Goal: Information Seeking & Learning: Find specific page/section

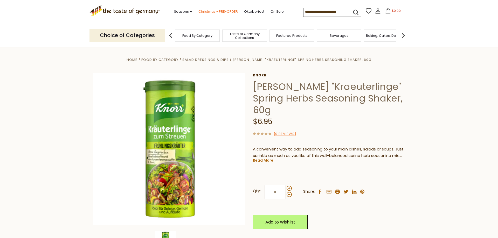
click at [201, 11] on link "Christmas - PRE-ORDER" at bounding box center [217, 12] width 39 height 6
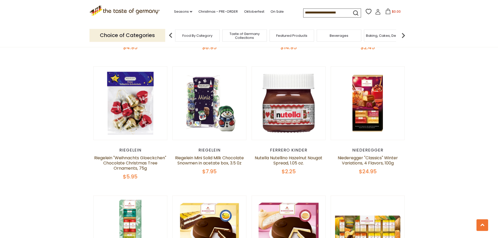
scroll to position [872, 0]
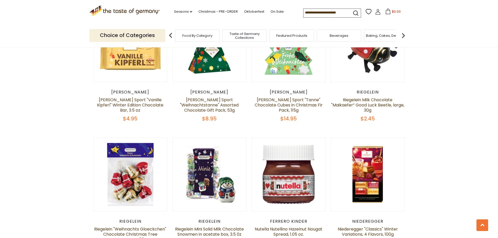
click at [303, 11] on input at bounding box center [325, 12] width 44 height 7
type input "*********"
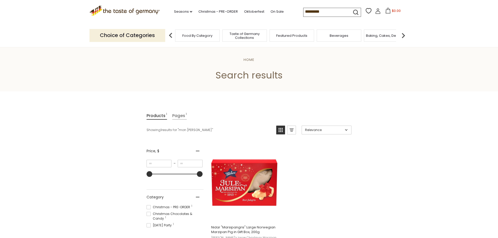
drag, startPoint x: 276, startPoint y: 8, endPoint x: 244, endPoint y: 7, distance: 31.4
click at [303, 8] on input "*********" at bounding box center [325, 11] width 44 height 7
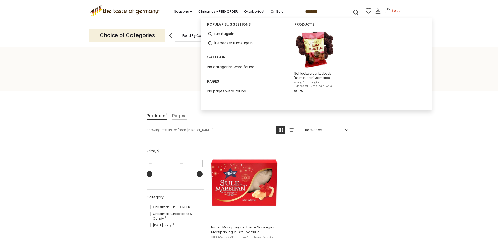
type input "*********"
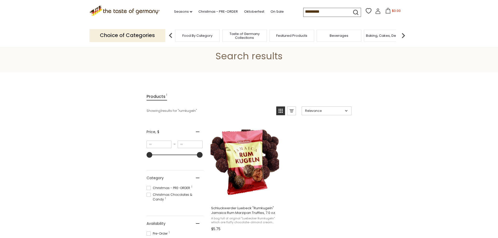
scroll to position [53, 0]
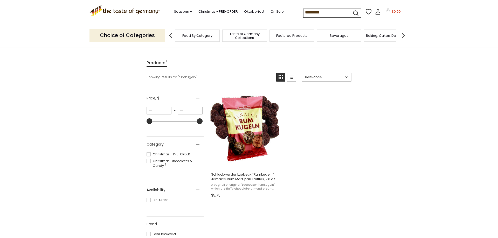
click at [193, 34] on span "Food By Category" at bounding box center [197, 36] width 30 height 4
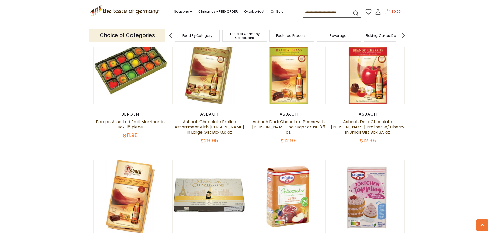
scroll to position [1110, 0]
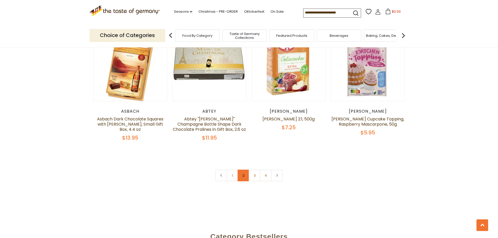
click at [242, 170] on link "2" at bounding box center [243, 176] width 12 height 12
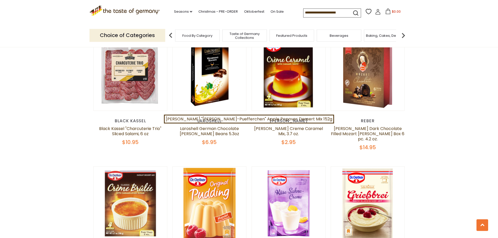
scroll to position [318, 0]
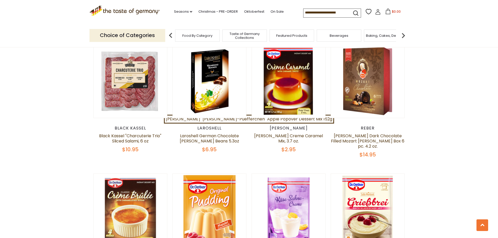
click at [148, 34] on p "Choice of Categories" at bounding box center [127, 35] width 76 height 13
click at [191, 34] on span "Food By Category" at bounding box center [197, 36] width 30 height 4
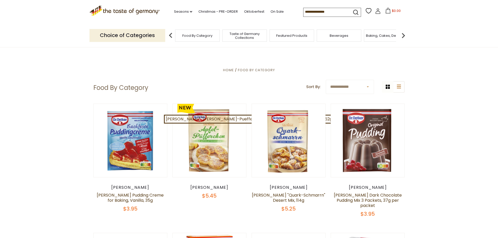
click at [125, 35] on p "Choice of Categories" at bounding box center [127, 35] width 76 height 13
click at [404, 32] on img at bounding box center [403, 35] width 10 height 10
click at [358, 35] on div "Breads" at bounding box center [364, 36] width 45 height 12
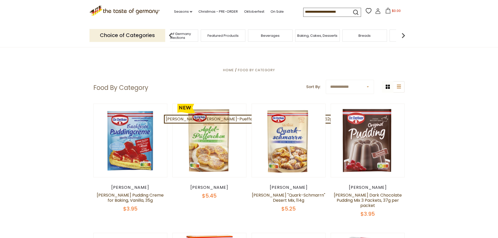
click at [363, 37] on span "Breads" at bounding box center [364, 36] width 12 height 4
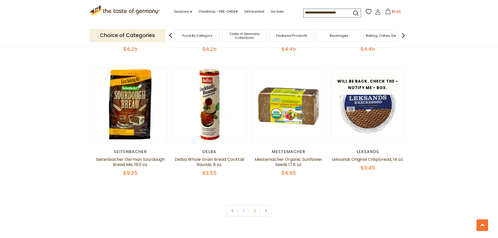
scroll to position [1242, 0]
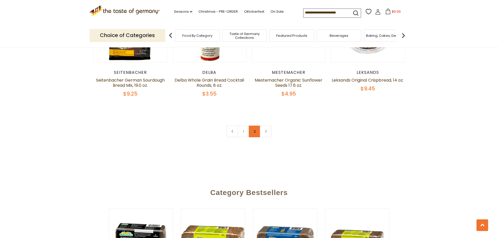
click at [253, 133] on link "2" at bounding box center [254, 132] width 12 height 12
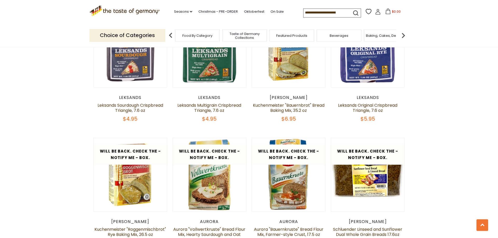
scroll to position [310, 0]
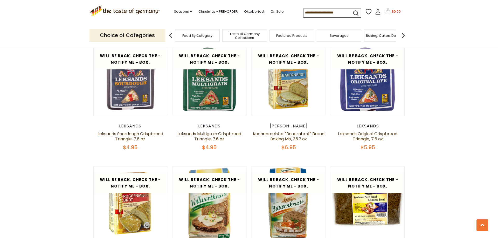
click at [198, 35] on span "Food By Category" at bounding box center [197, 36] width 30 height 4
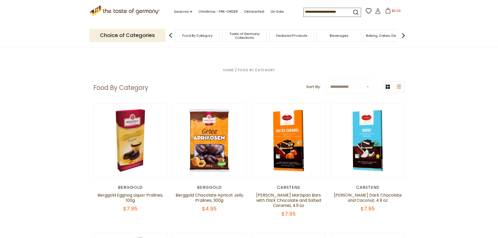
click at [107, 9] on icon ".st0{fill:#EDD300;} .st1{fill:#D33E21;}" at bounding box center [124, 10] width 70 height 11
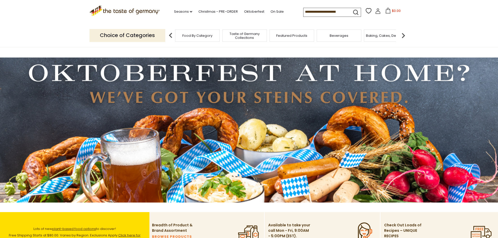
click at [200, 34] on span "Food By Category" at bounding box center [197, 36] width 30 height 4
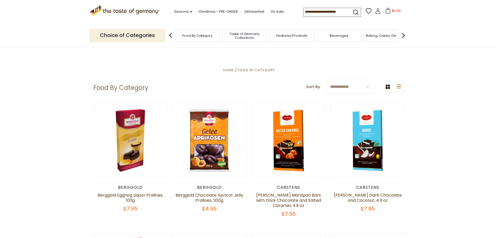
click at [303, 11] on input at bounding box center [325, 11] width 44 height 7
type input "*****"
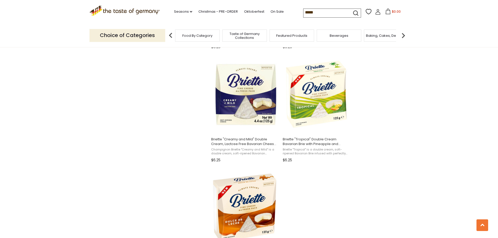
scroll to position [872, 0]
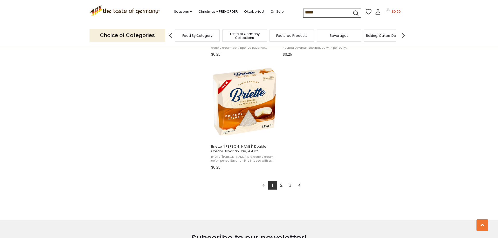
click at [280, 188] on link "2" at bounding box center [281, 185] width 9 height 9
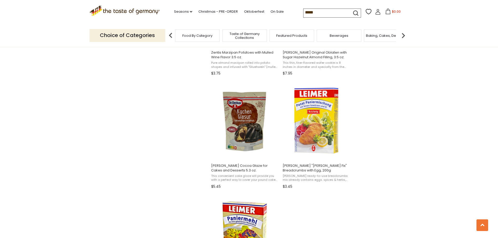
scroll to position [872, 0]
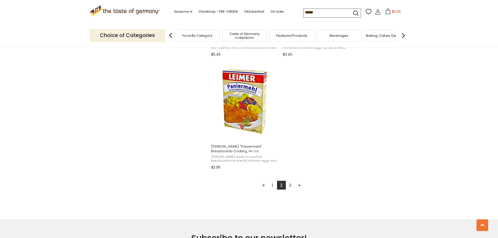
click at [289, 186] on link "3" at bounding box center [290, 185] width 9 height 9
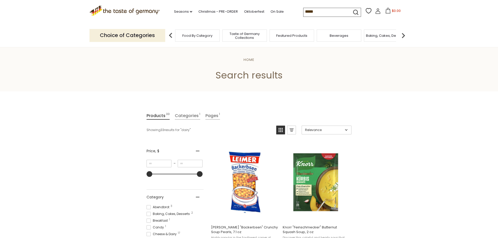
drag, startPoint x: 303, startPoint y: 10, endPoint x: 258, endPoint y: 17, distance: 45.8
click at [303, 15] on input "*****" at bounding box center [325, 11] width 44 height 7
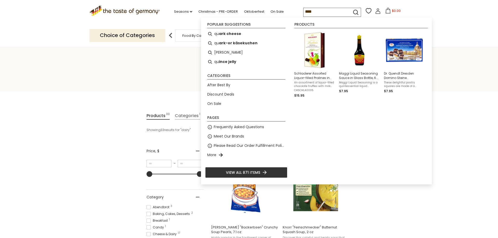
type input "*****"
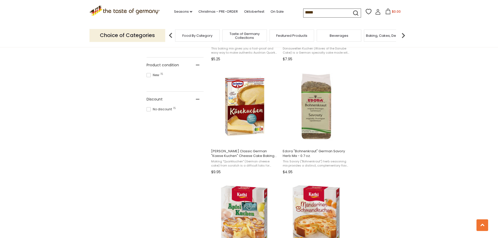
scroll to position [344, 0]
